Goal: Information Seeking & Learning: Learn about a topic

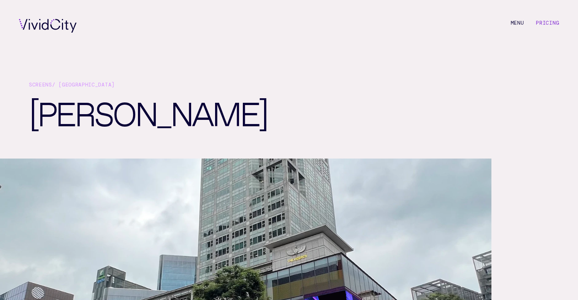
click at [546, 22] on link "Pricing" at bounding box center [546, 22] width 23 height 7
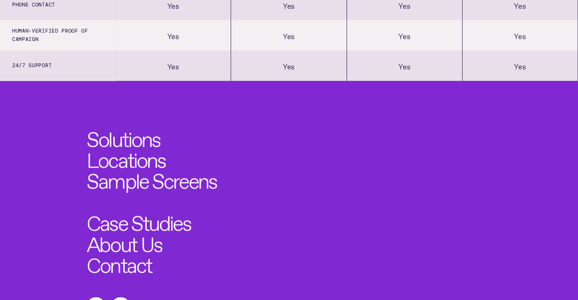
scroll to position [911, 0]
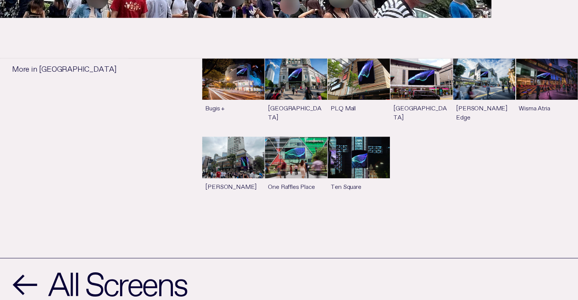
click at [245, 155] on link "See more" at bounding box center [233, 171] width 62 height 69
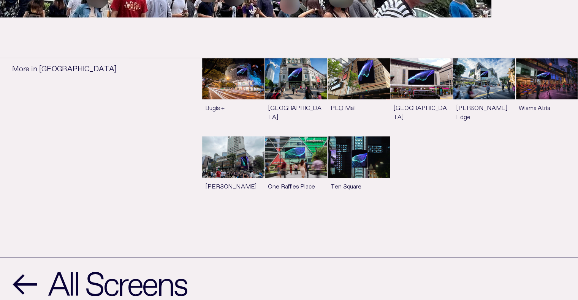
click at [221, 149] on link "See more" at bounding box center [233, 170] width 62 height 69
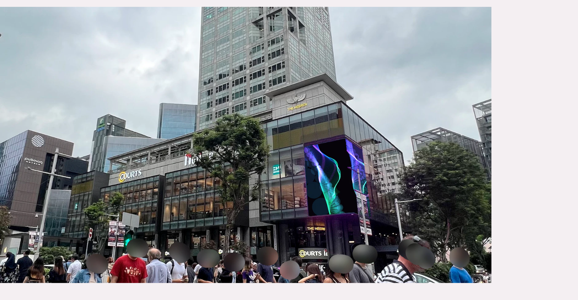
scroll to position [152, 0]
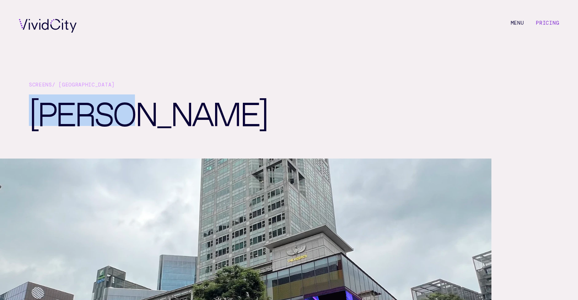
drag, startPoint x: 33, startPoint y: 111, endPoint x: 132, endPoint y: 121, distance: 99.2
click at [132, 121] on h1 "[PERSON_NAME]" at bounding box center [161, 127] width 264 height 65
copy h1 "[PERSON_NAME]"
